Goal: Task Accomplishment & Management: Manage account settings

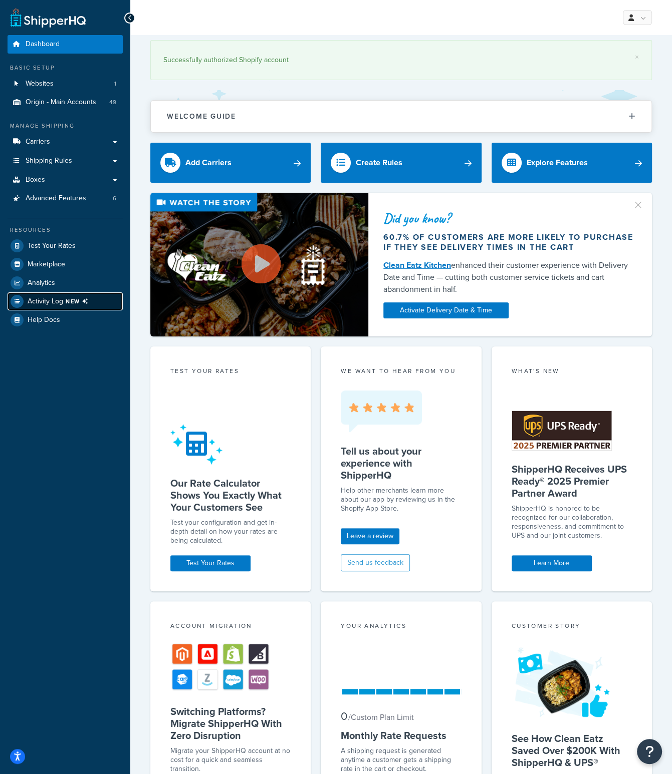
click at [76, 305] on span "NEW" at bounding box center [79, 301] width 27 height 8
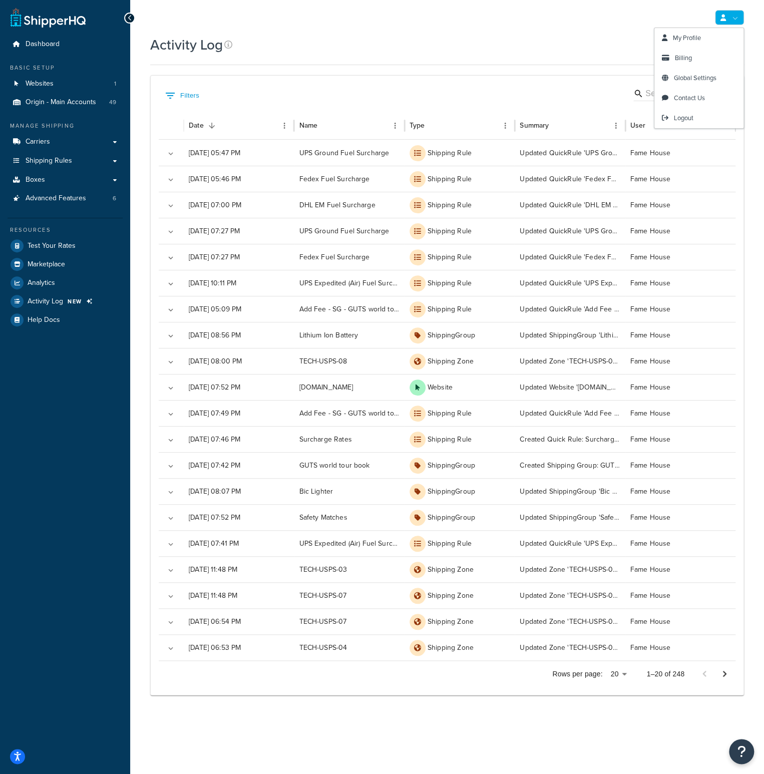
click at [679, 17] on link at bounding box center [729, 17] width 29 height 15
click at [679, 115] on link "Logout" at bounding box center [698, 118] width 89 height 20
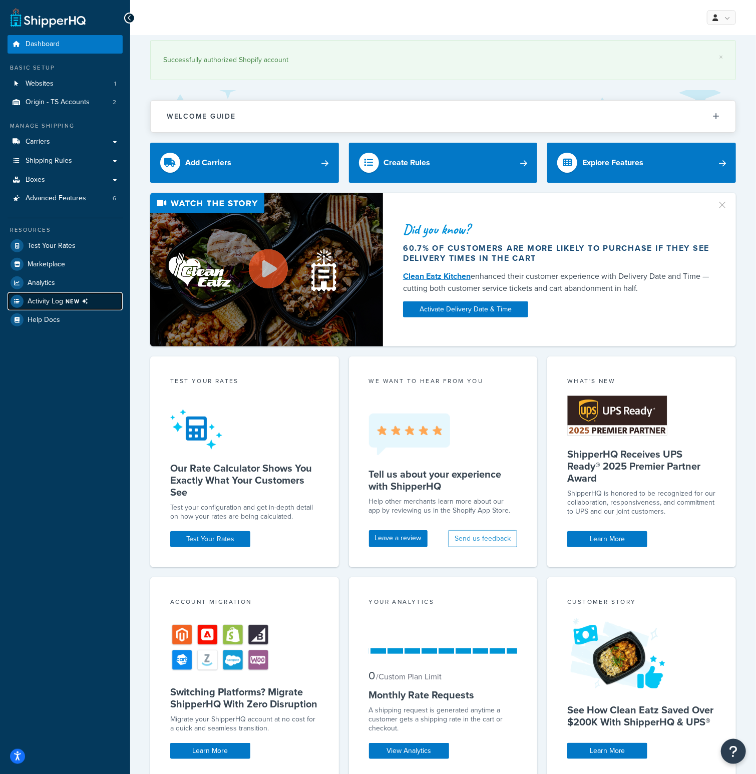
click at [75, 301] on span "NEW" at bounding box center [79, 301] width 27 height 8
